Goal: Obtain resource: Download file/media

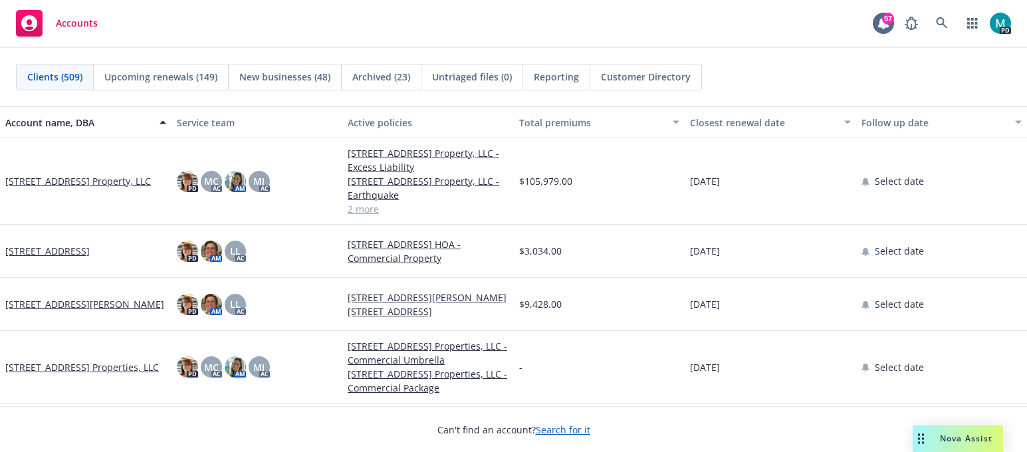
click at [68, 21] on span "Accounts" at bounding box center [77, 23] width 42 height 11
click at [944, 27] on icon at bounding box center [942, 23] width 12 height 12
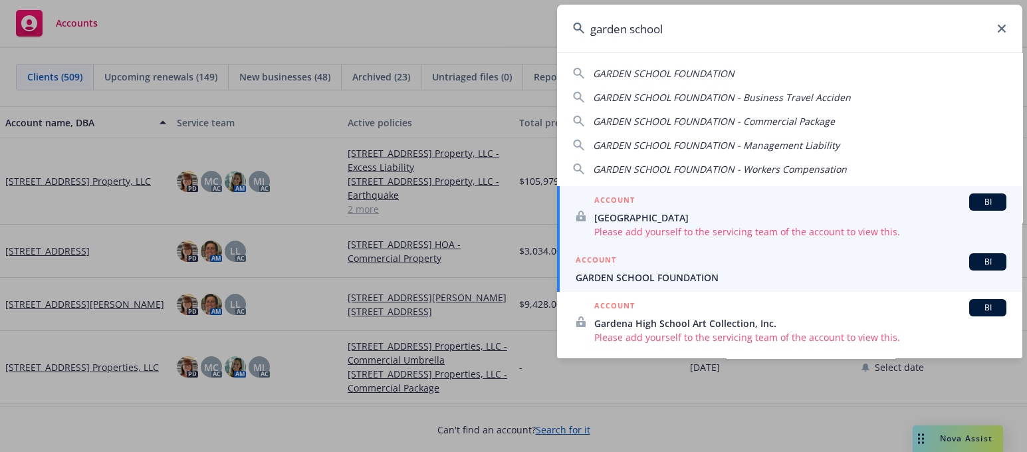
type input "garden school"
click at [611, 277] on span "GARDEN SCHOOL FOUNDATION" at bounding box center [791, 278] width 431 height 14
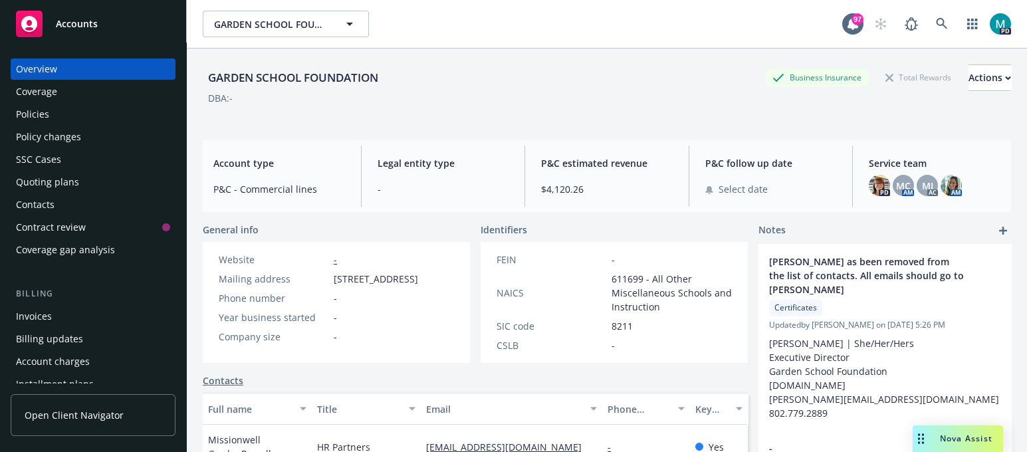
click at [78, 122] on div "Policies" at bounding box center [93, 114] width 154 height 21
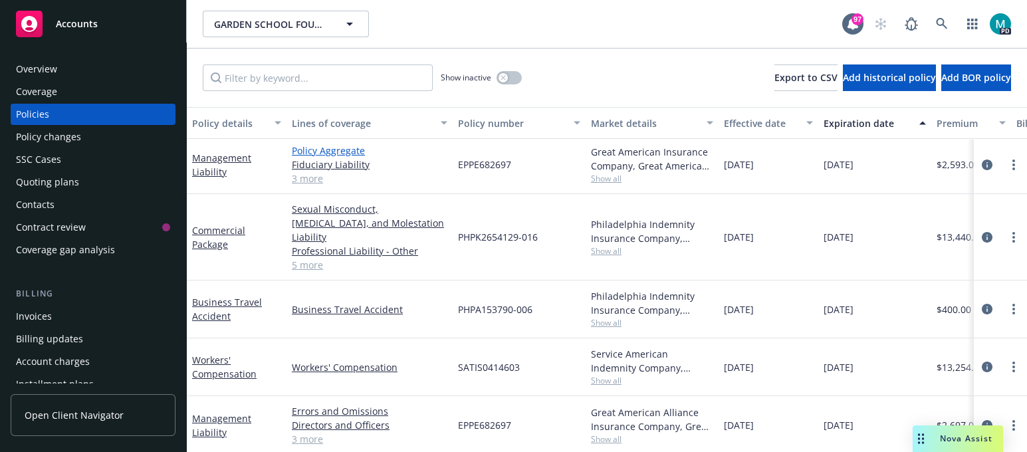
scroll to position [3, 0]
click at [206, 235] on link "Commercial Package" at bounding box center [218, 237] width 53 height 27
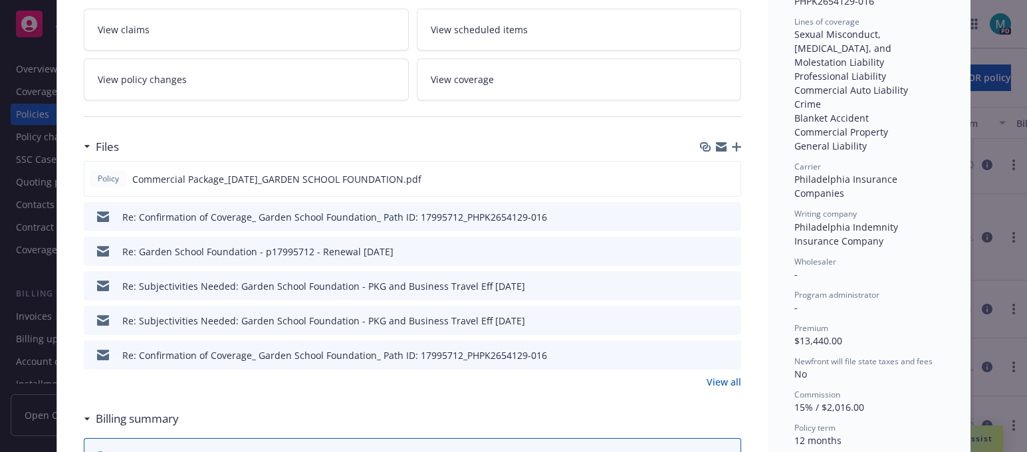
scroll to position [415, 0]
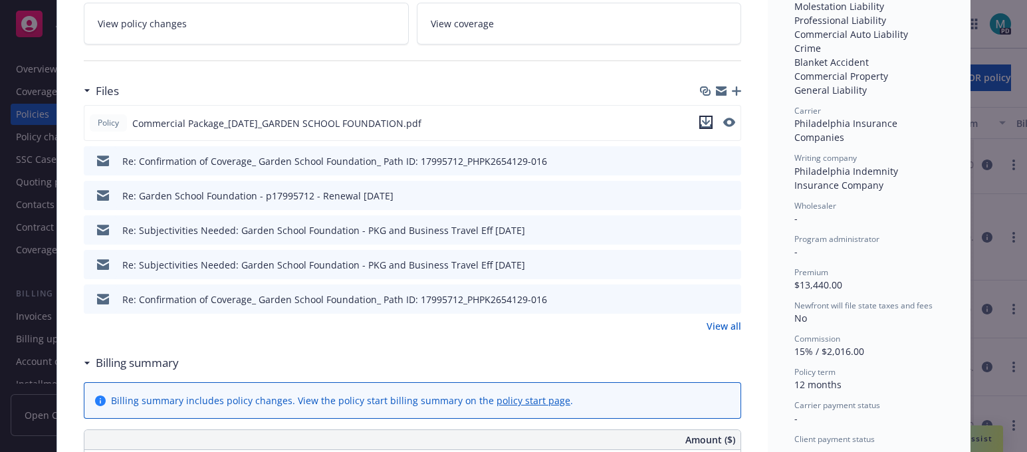
click at [701, 117] on icon "download file" at bounding box center [706, 122] width 11 height 11
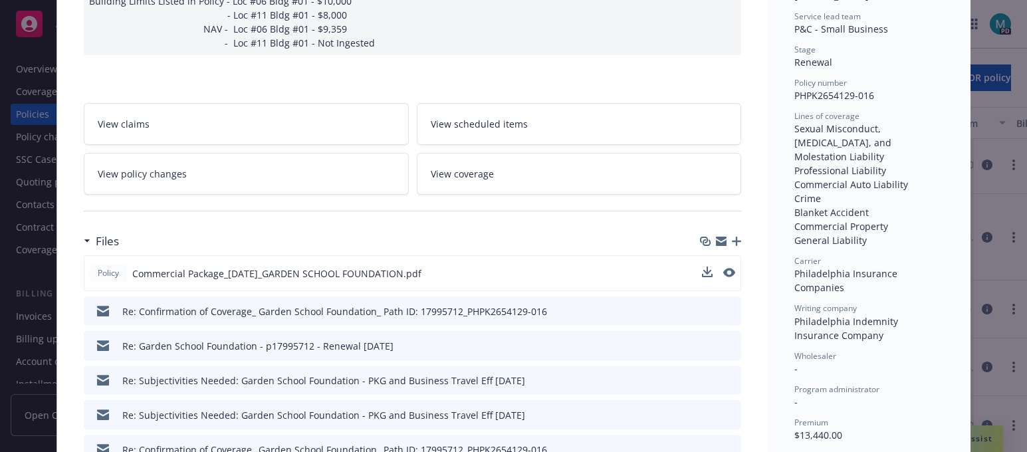
scroll to position [0, 0]
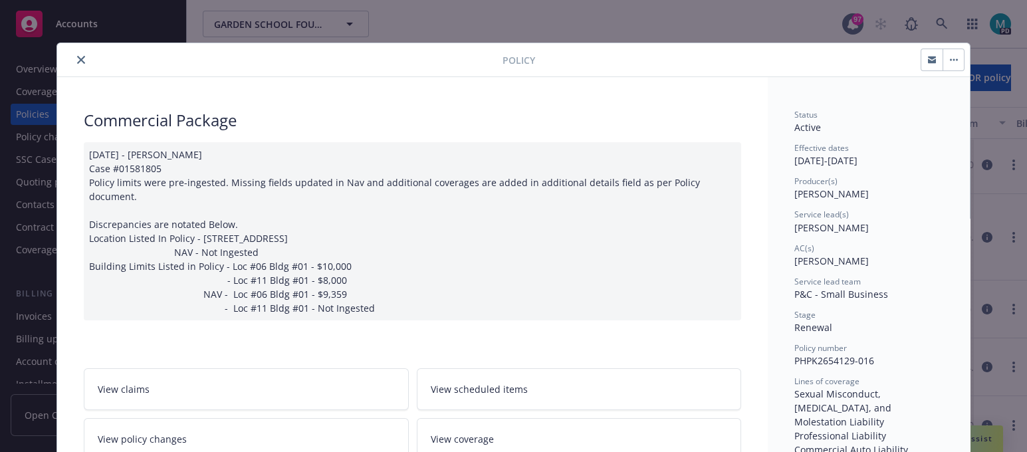
click at [73, 54] on button "close" at bounding box center [81, 60] width 16 height 16
